Goal: Information Seeking & Learning: Learn about a topic

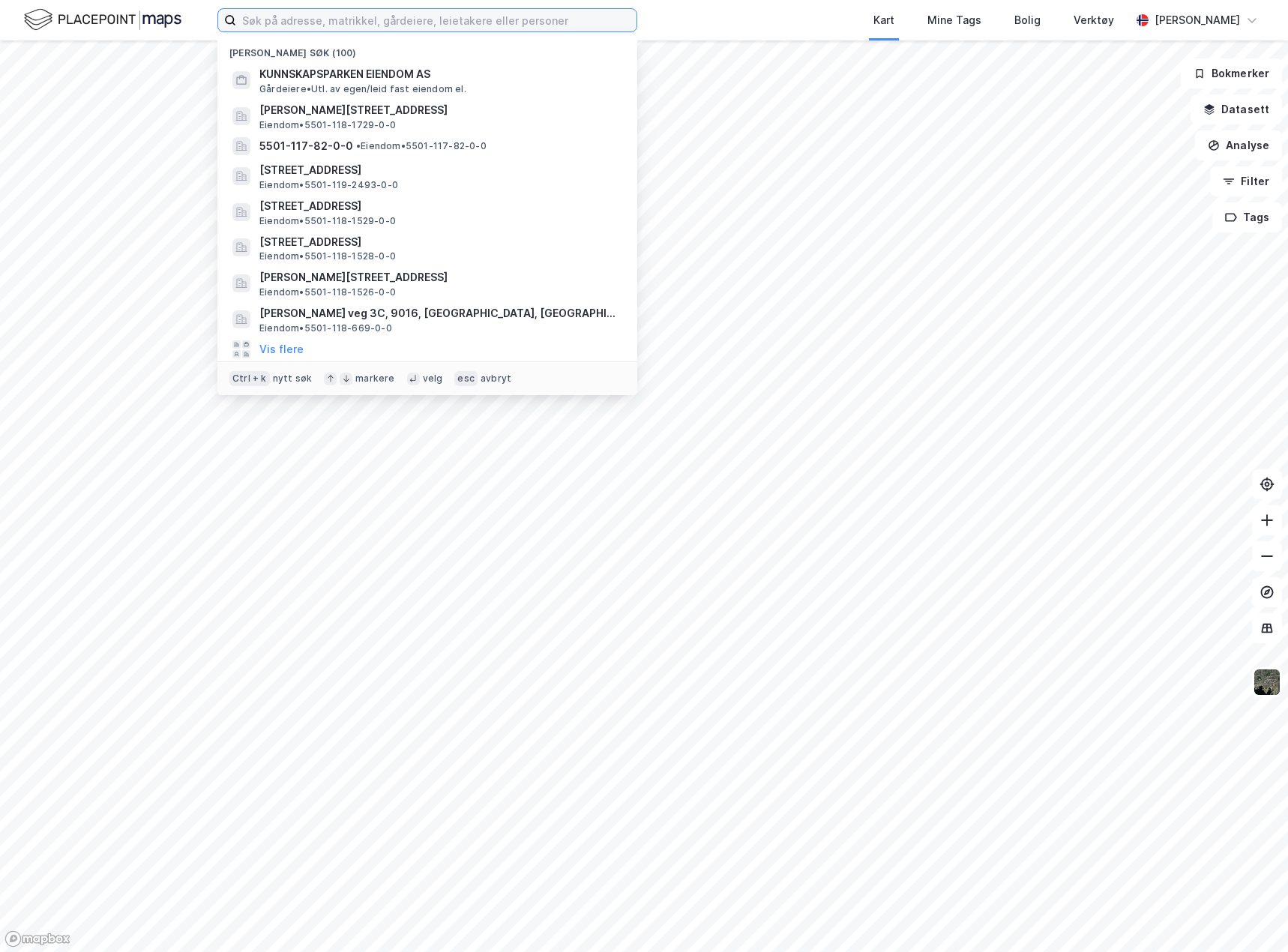
click at [315, 15] on input at bounding box center [436, 21] width 400 height 22
paste input "[PERSON_NAME][STREET_ADDRESS]"
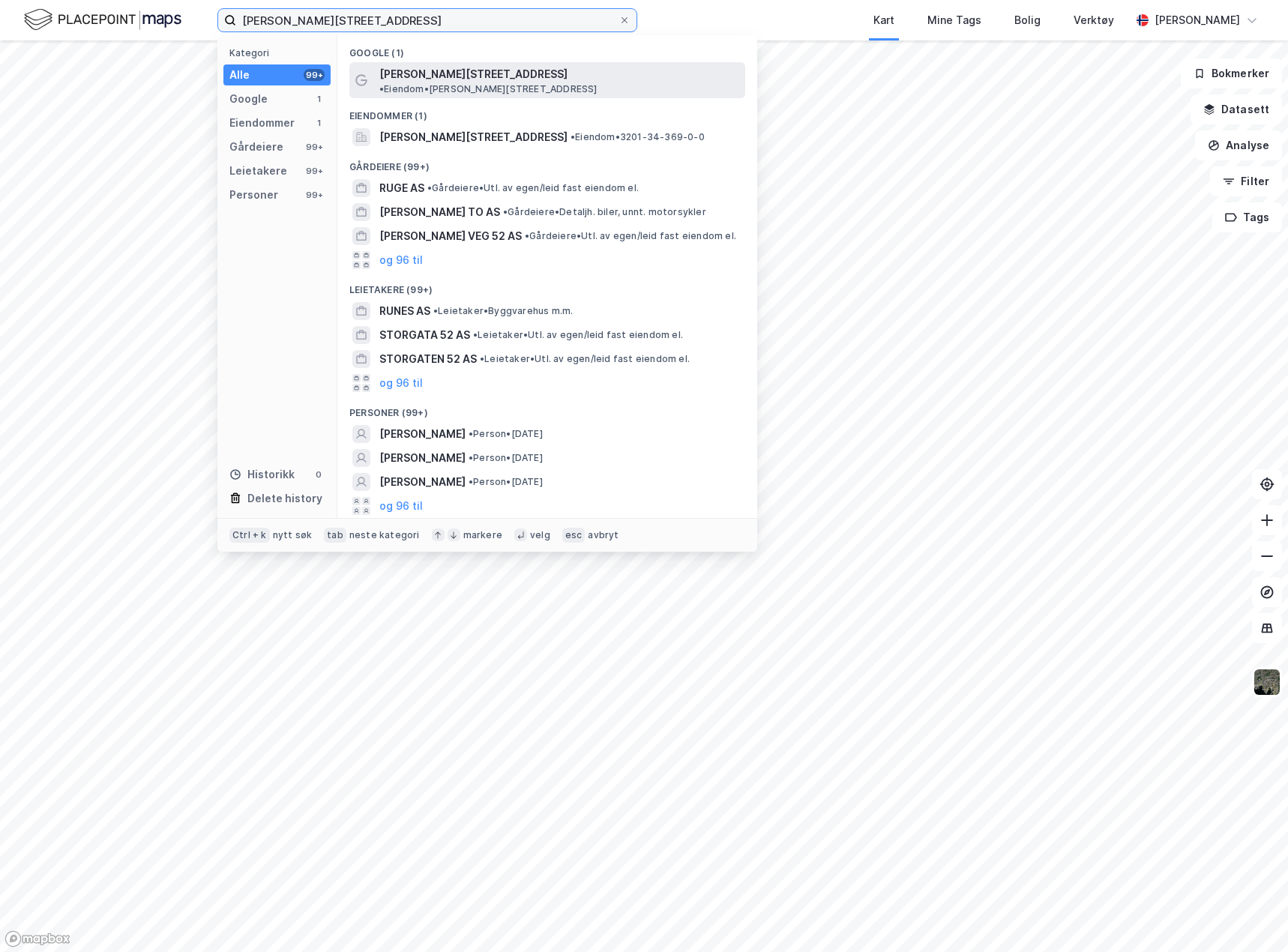
type input "[PERSON_NAME][STREET_ADDRESS]"
click at [538, 83] on span "• Eiendom • [PERSON_NAME][STREET_ADDRESS]" at bounding box center [487, 89] width 218 height 12
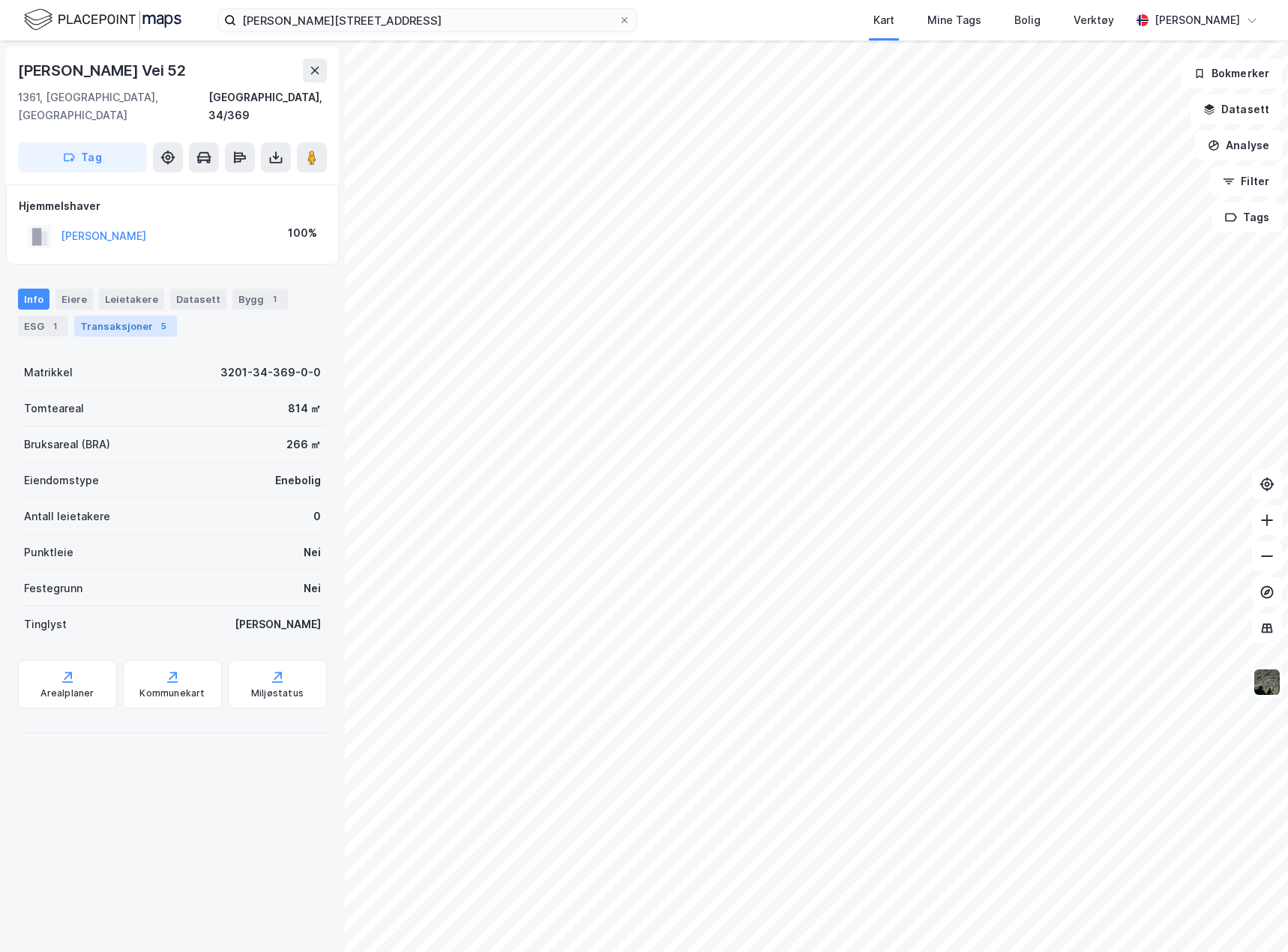
click at [138, 316] on div "Transaksjoner 5" at bounding box center [126, 326] width 103 height 21
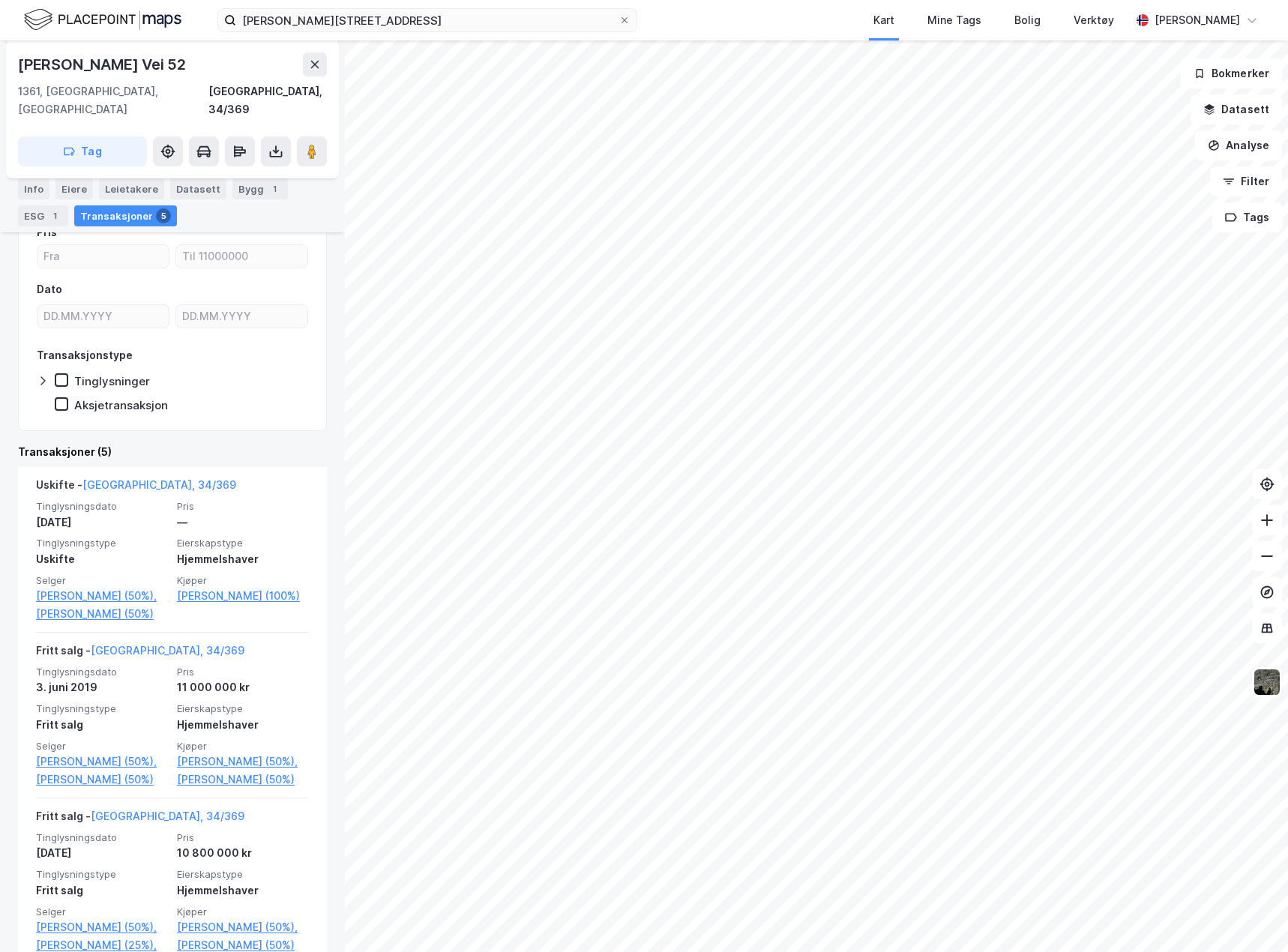
scroll to position [225, 0]
